Goal: Navigation & Orientation: Find specific page/section

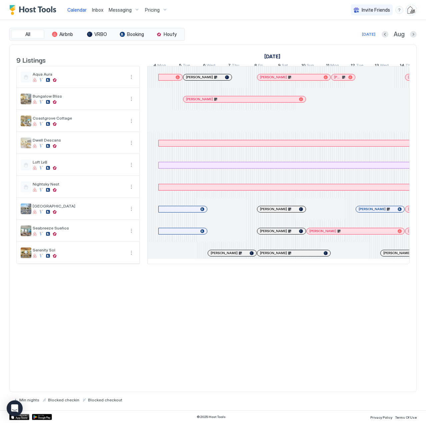
scroll to position [0, 370]
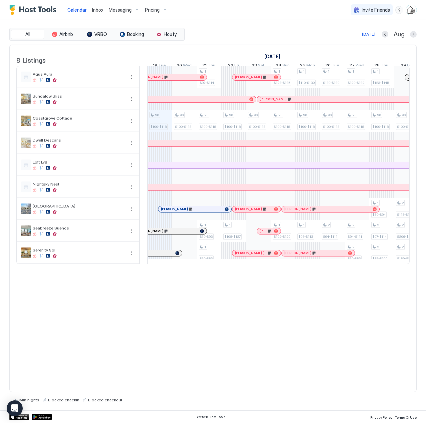
click at [94, 11] on span "Inbox" at bounding box center [97, 10] width 11 height 6
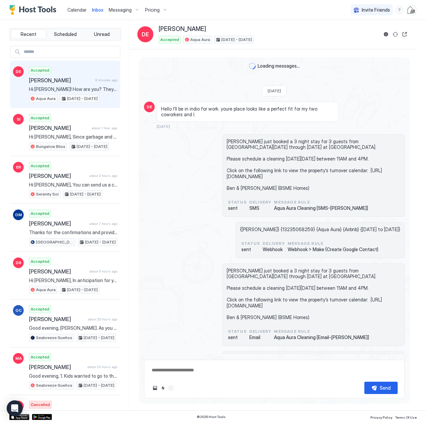
scroll to position [1352, 0]
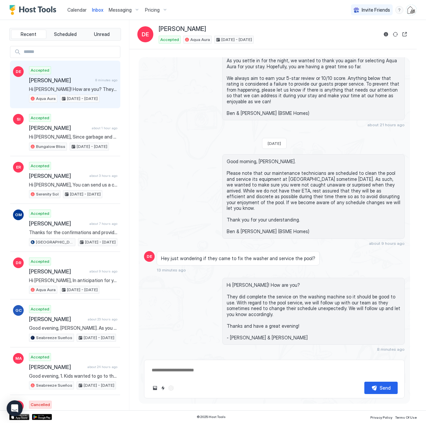
click at [66, 82] on span "[PERSON_NAME]" at bounding box center [61, 80] width 64 height 7
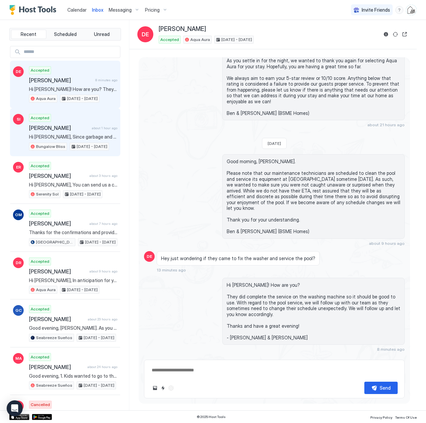
click at [72, 129] on span "[PERSON_NAME]" at bounding box center [59, 128] width 60 height 7
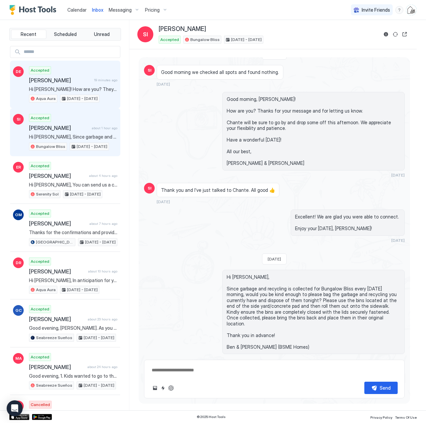
scroll to position [2082, 0]
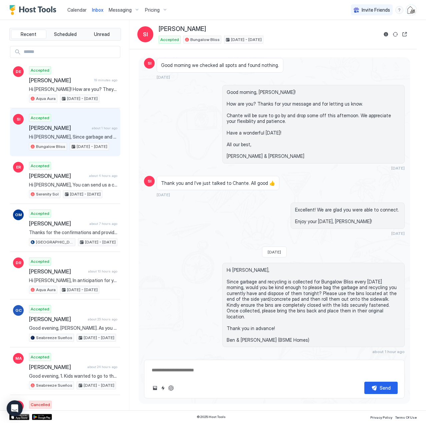
click at [81, 9] on span "Calendar" at bounding box center [76, 10] width 19 height 6
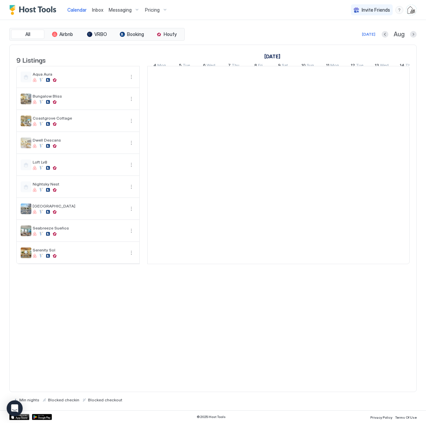
scroll to position [0, 370]
